Goal: Transaction & Acquisition: Purchase product/service

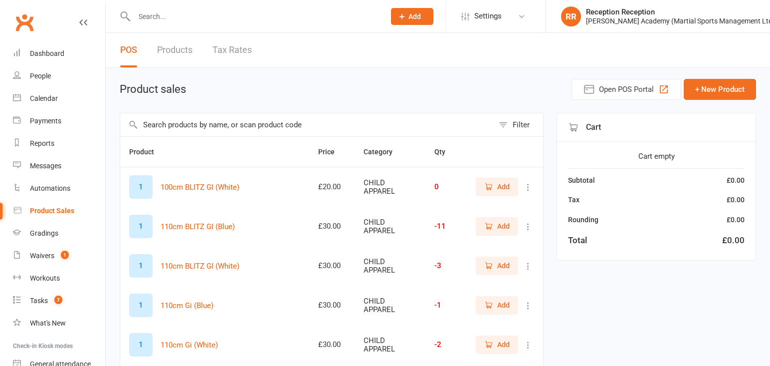
select select "50"
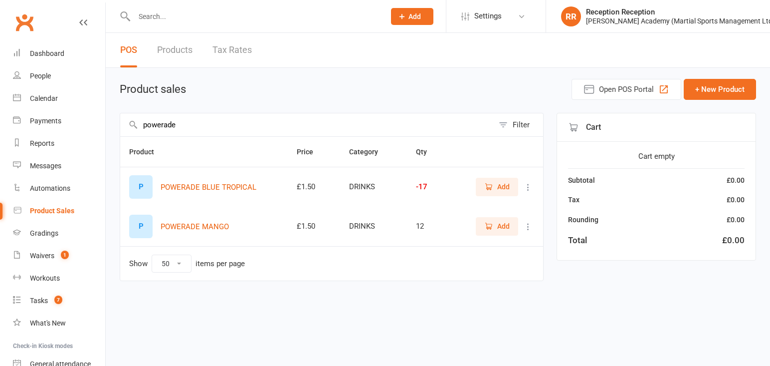
scroll to position [122, 0]
type input "powerade"
click at [506, 181] on span "Add" at bounding box center [503, 186] width 12 height 11
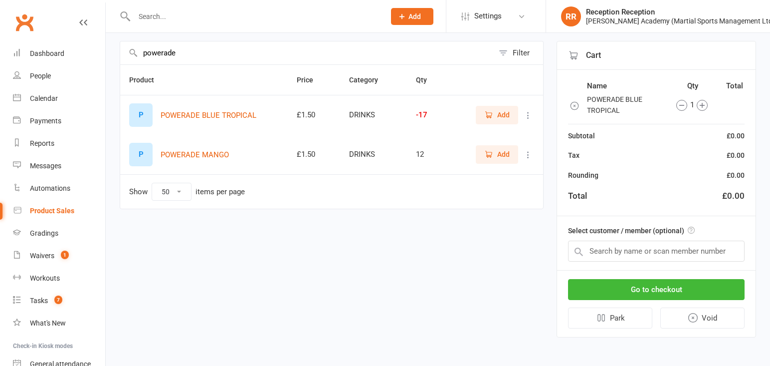
scroll to position [72, 0]
click at [648, 254] on input "text" at bounding box center [656, 250] width 177 height 21
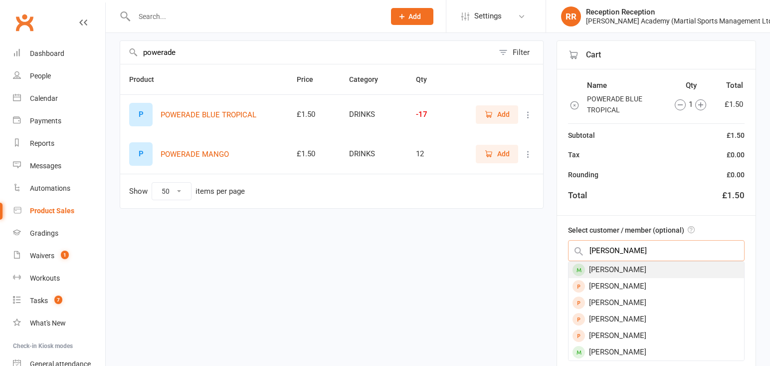
type input "jamie lakin"
click at [621, 274] on div "[PERSON_NAME]" at bounding box center [657, 269] width 176 height 16
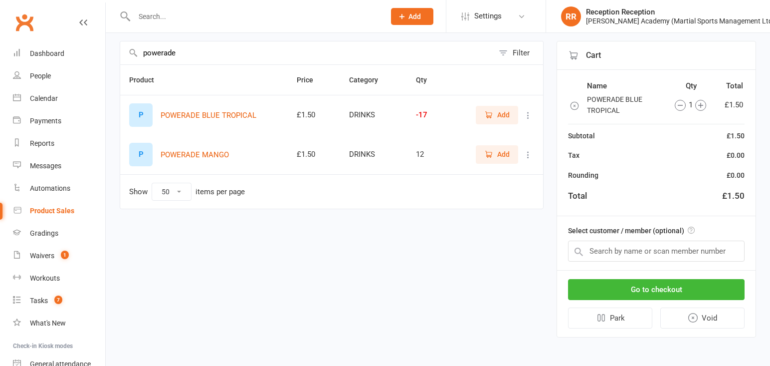
scroll to position [69, 0]
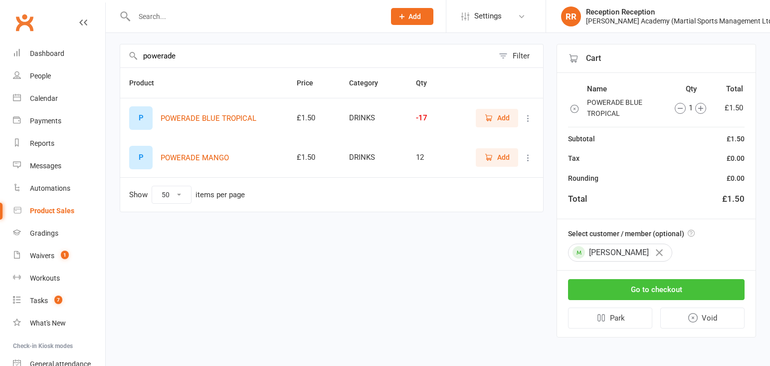
click at [637, 291] on button "Go to checkout" at bounding box center [656, 289] width 177 height 21
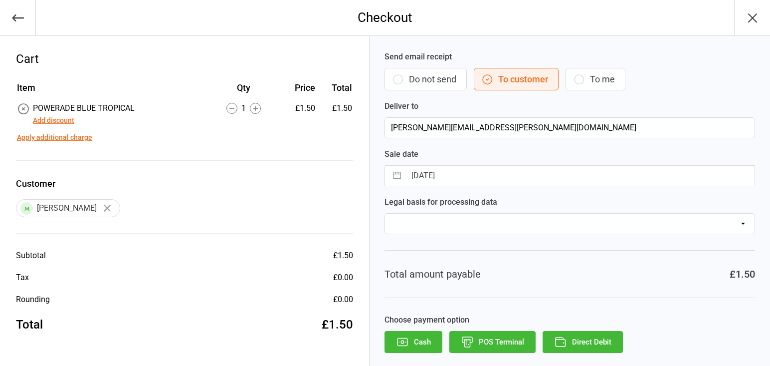
click at [513, 345] on button "POS Terminal" at bounding box center [492, 342] width 86 height 22
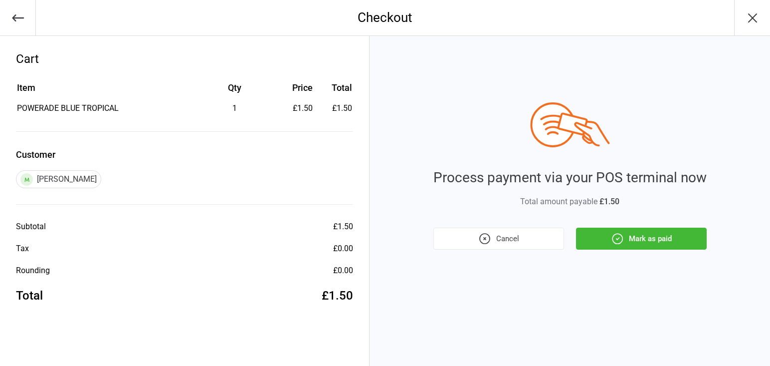
click at [650, 242] on button "Mark as paid" at bounding box center [641, 238] width 131 height 22
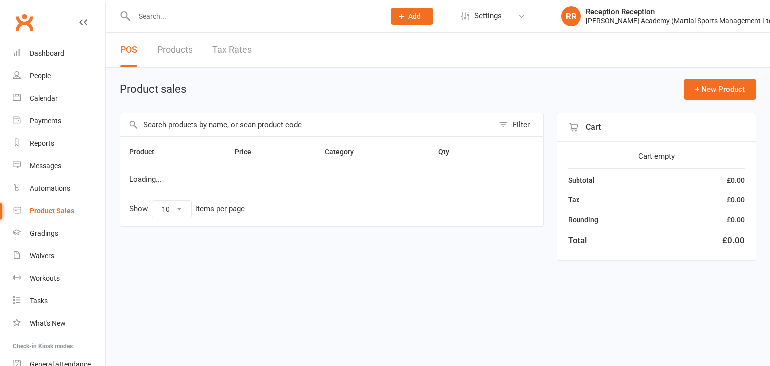
select select "50"
